Goal: Task Accomplishment & Management: Manage account settings

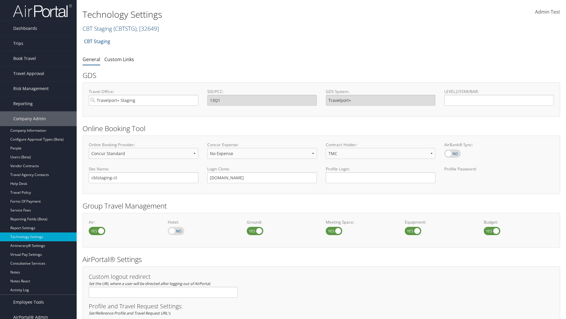
click at [97, 28] on link "CBT Staging ( CBTSTG ) , [ 32649 ]" at bounding box center [121, 28] width 76 height 8
click at [122, 39] on input "search" at bounding box center [122, 39] width 78 height 11
type input "CBTSTG"
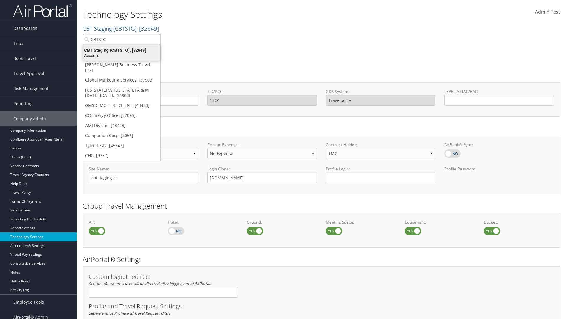
click at [122, 50] on div "CBT Staging (CBTSTG), [32649]" at bounding box center [122, 49] width 84 height 5
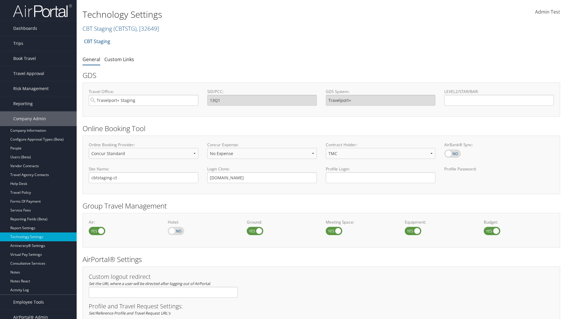
select select "4"
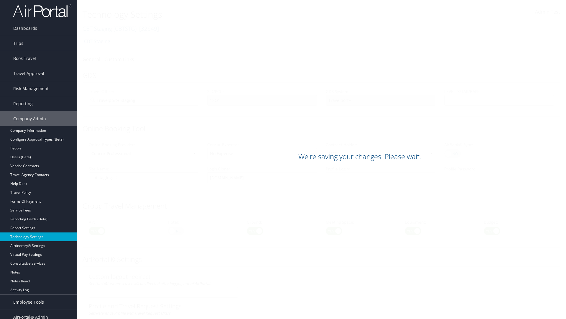
scroll to position [361, 0]
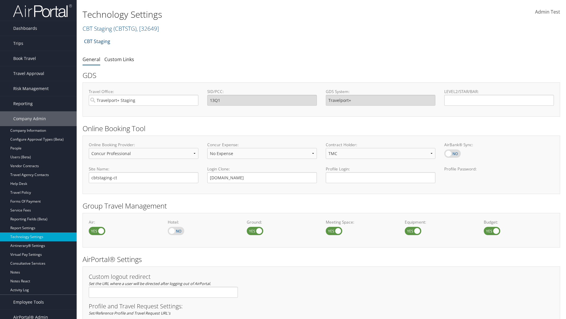
select select "4"
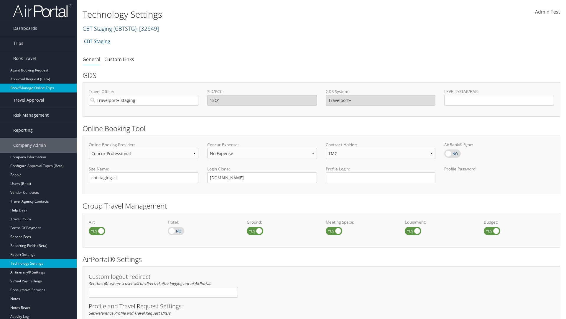
scroll to position [0, 0]
